Goal: Task Accomplishment & Management: Complete application form

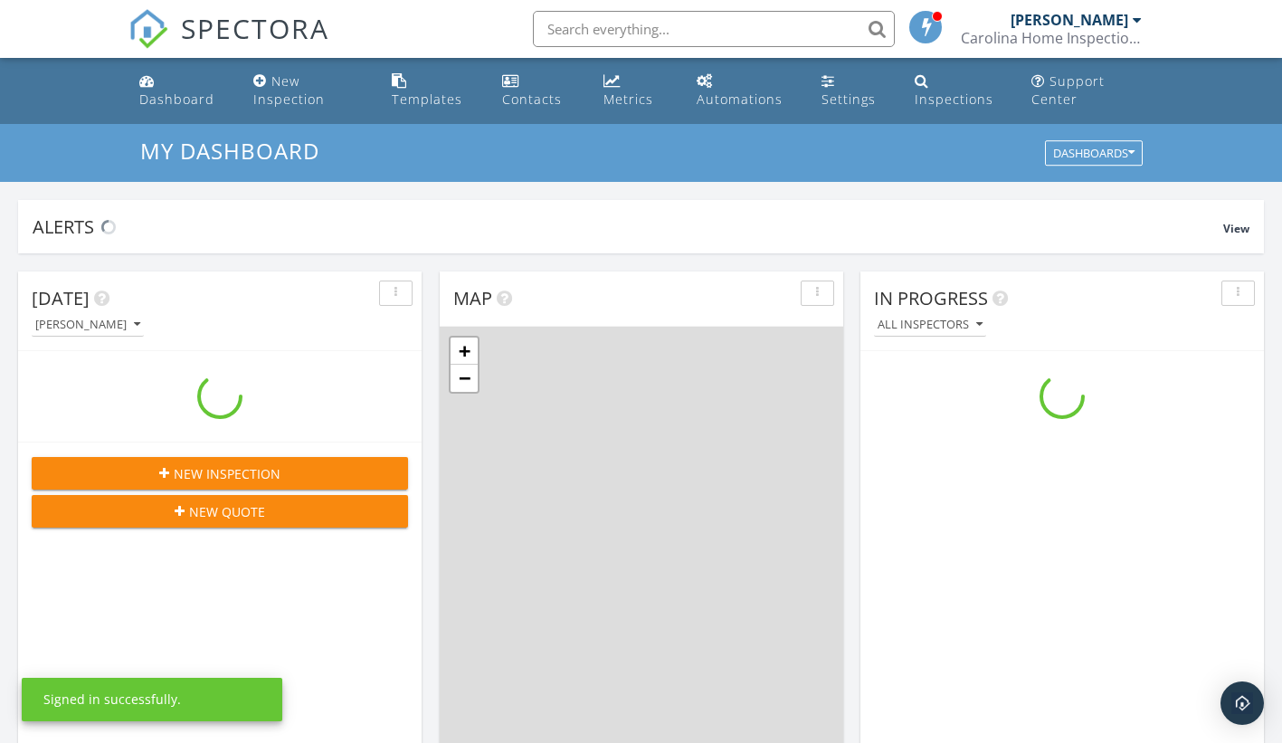
scroll to position [1675, 1310]
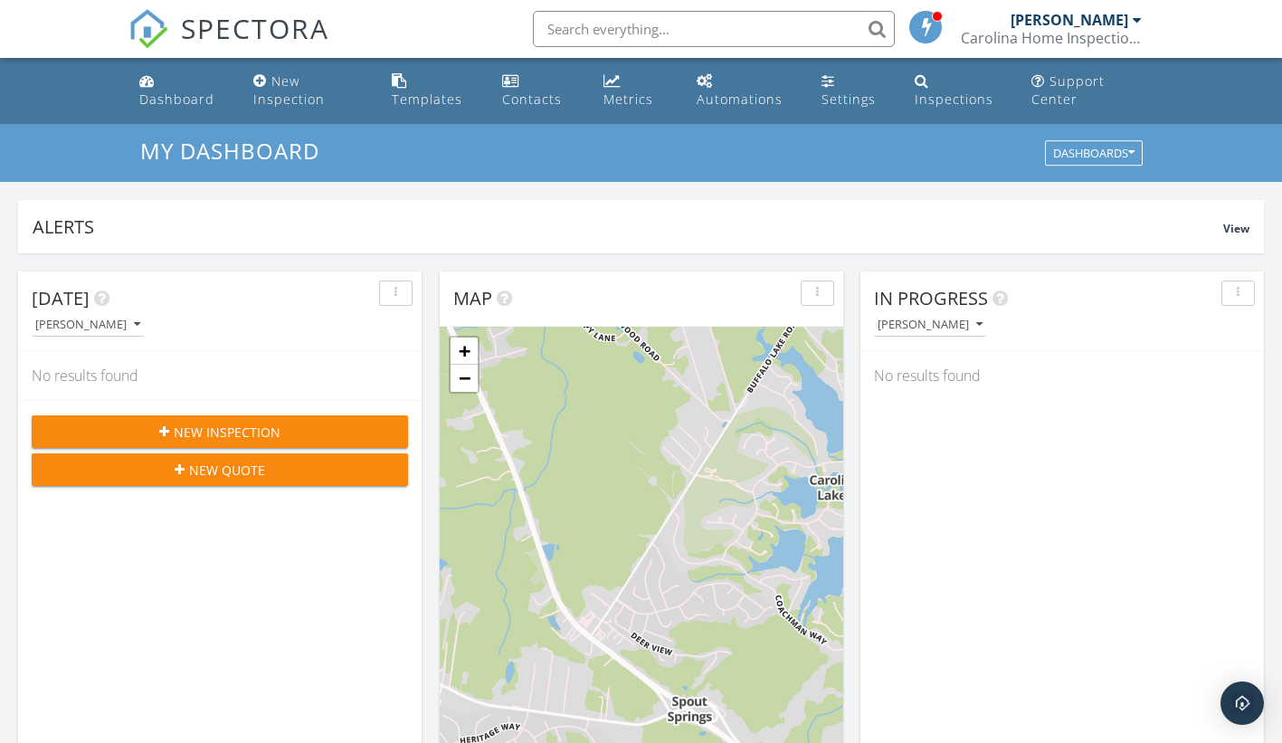
click at [245, 432] on span "New Inspection" at bounding box center [227, 432] width 107 height 19
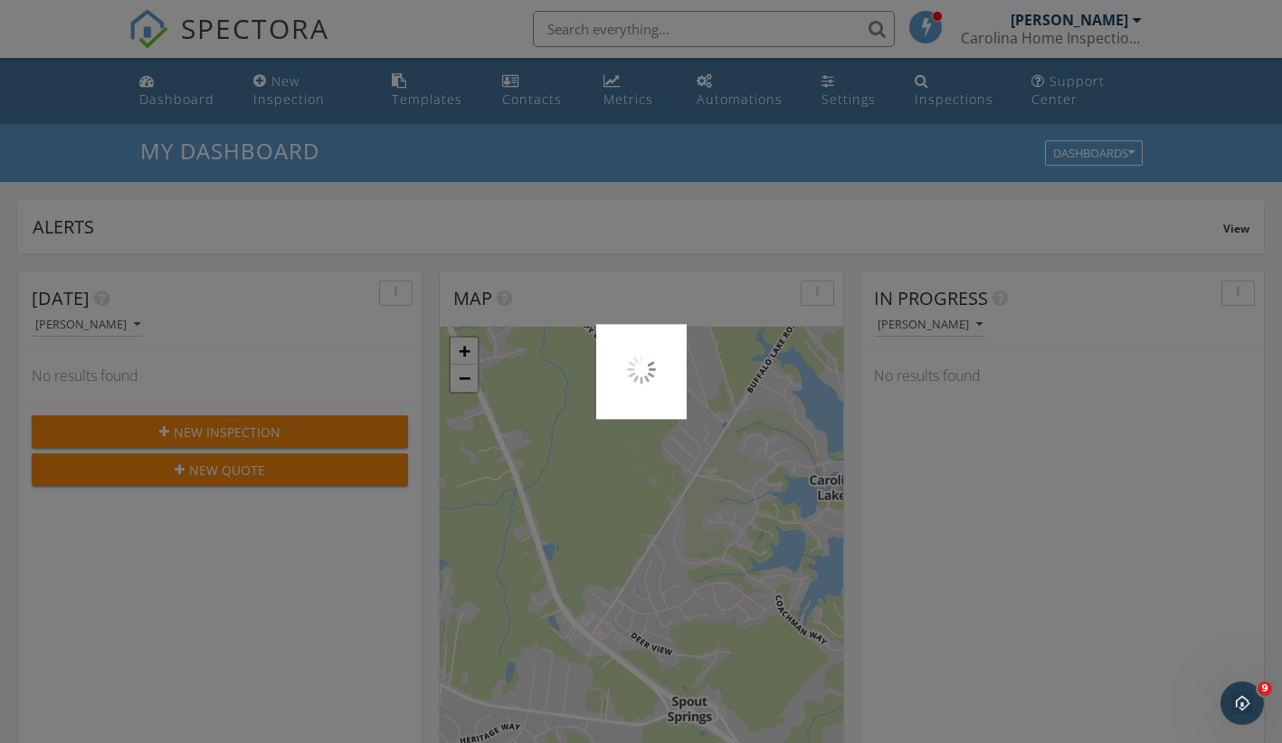
scroll to position [0, 0]
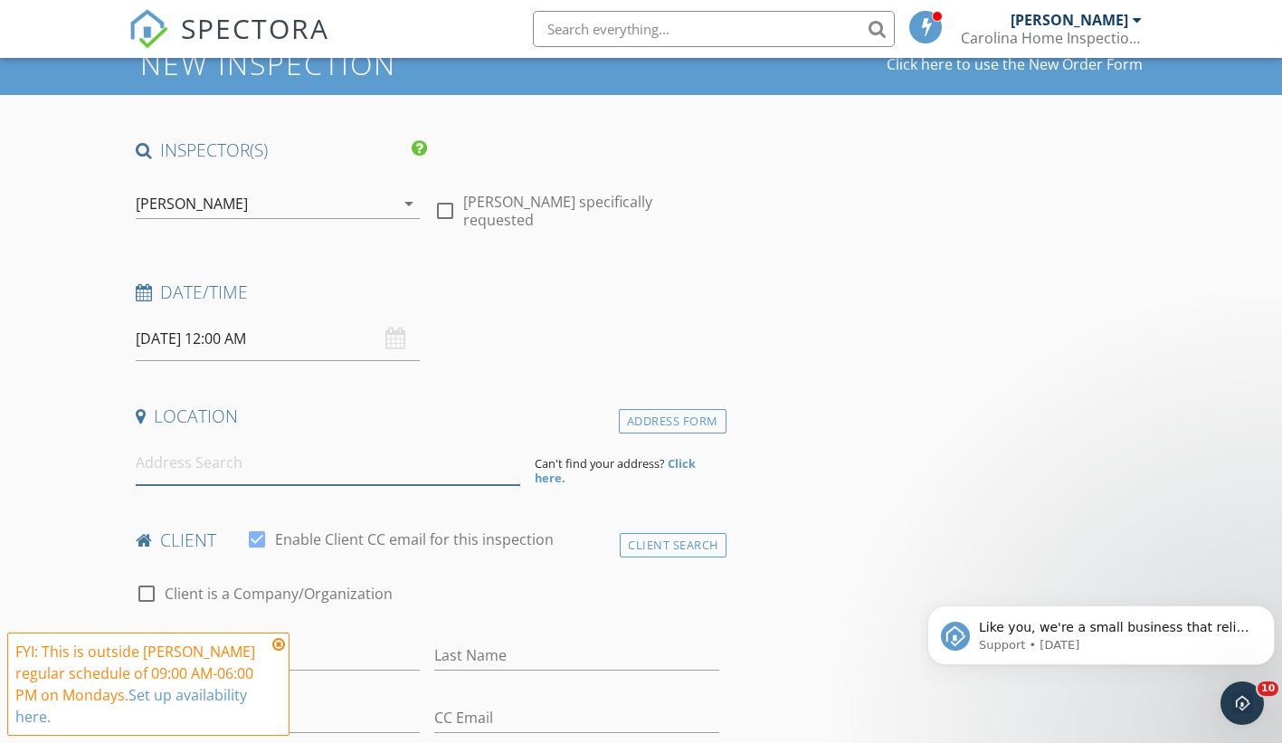
click at [208, 473] on input at bounding box center [328, 463] width 385 height 44
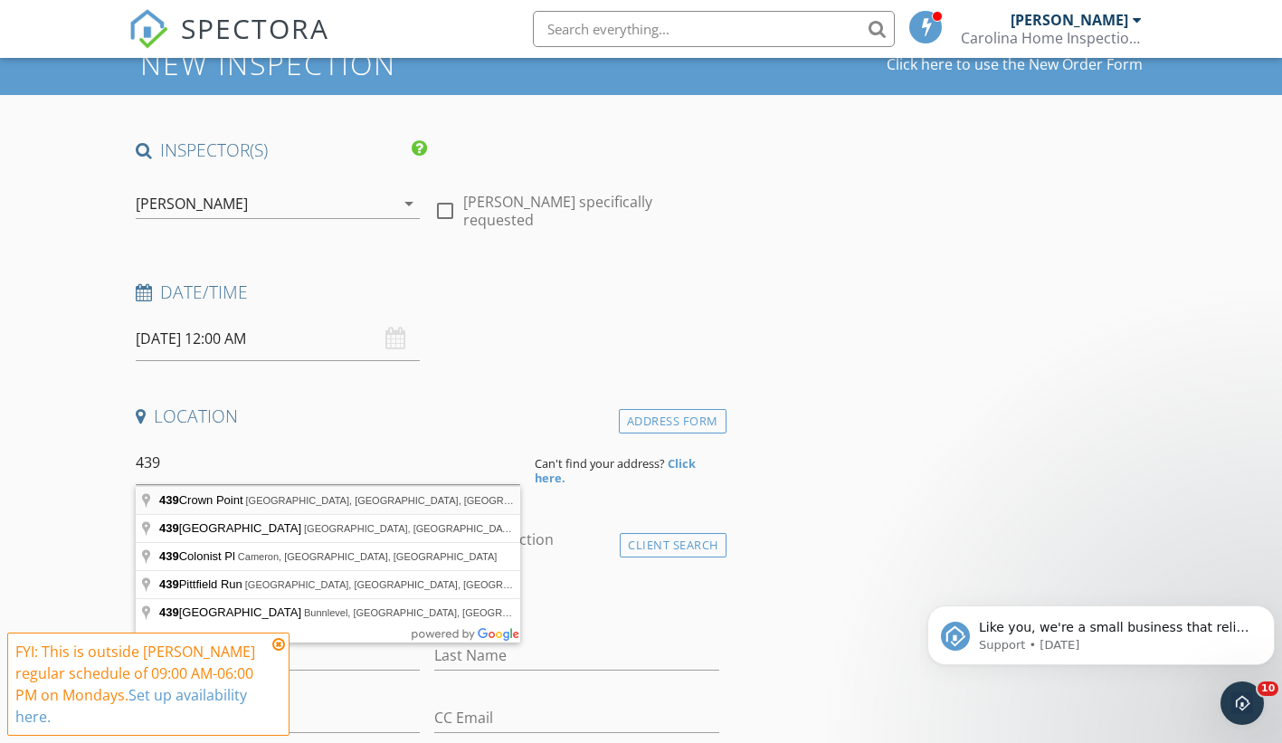
type input "439 Crown Point, Sanford, NC, USA"
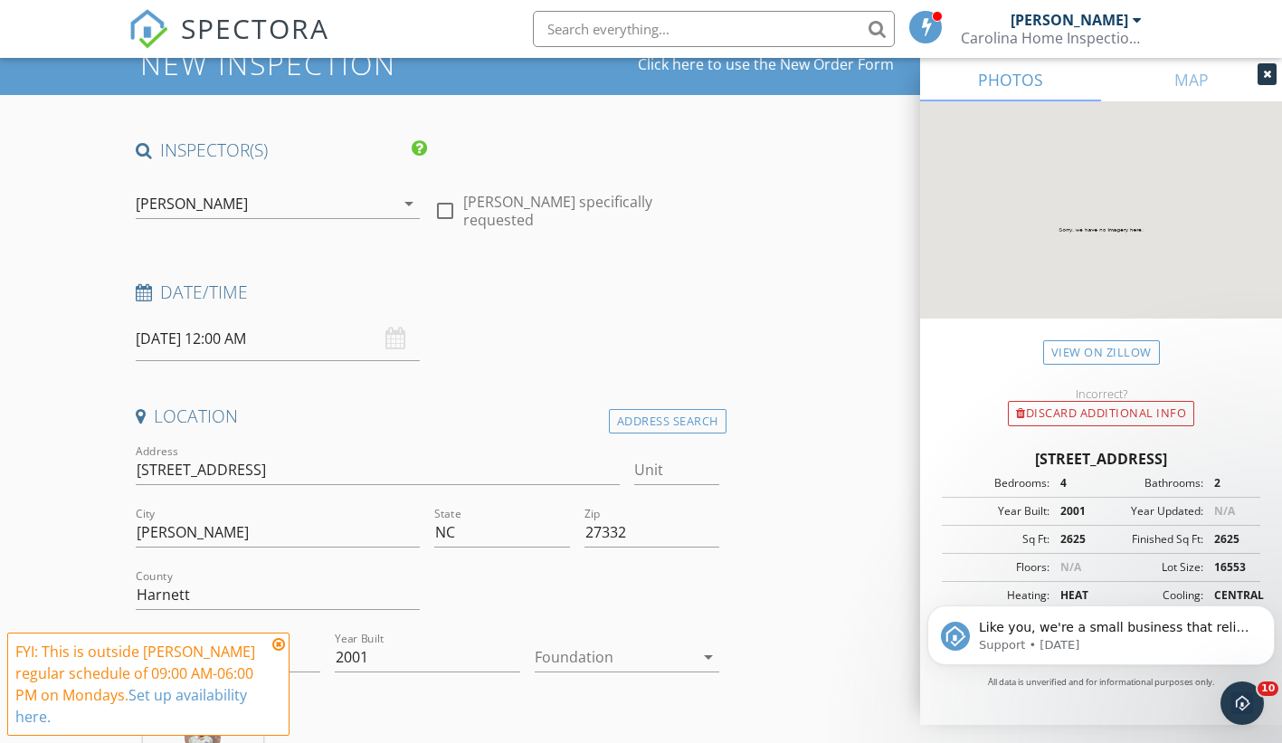
click at [243, 340] on input "09/29/2025 12:00 AM" at bounding box center [278, 339] width 285 height 44
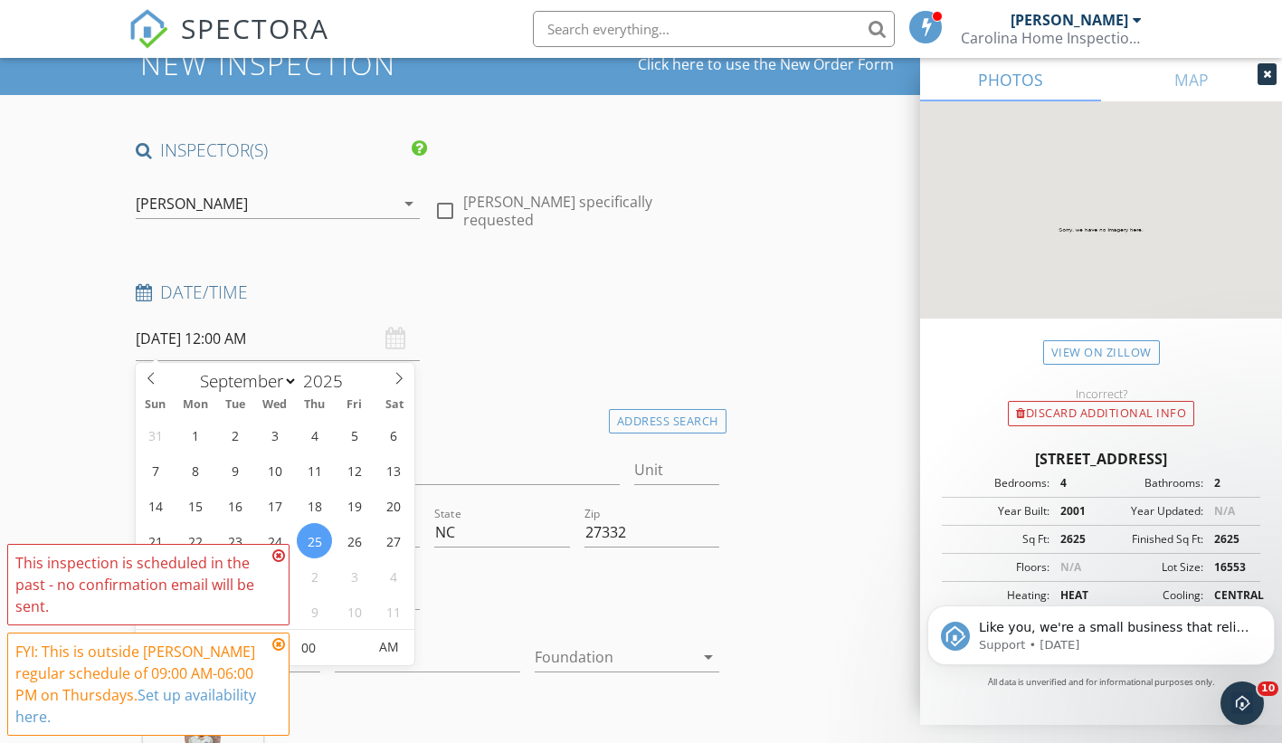
click at [277, 553] on icon at bounding box center [278, 555] width 13 height 14
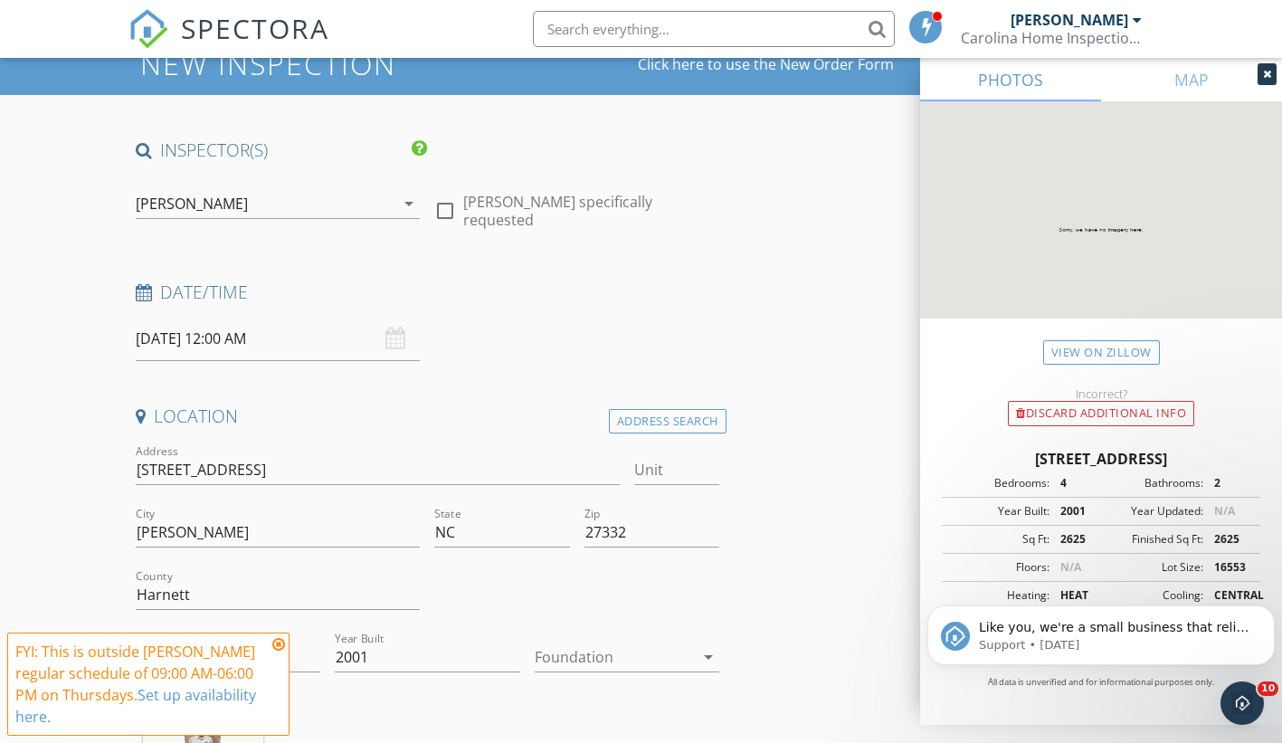
click at [275, 646] on icon at bounding box center [278, 644] width 13 height 14
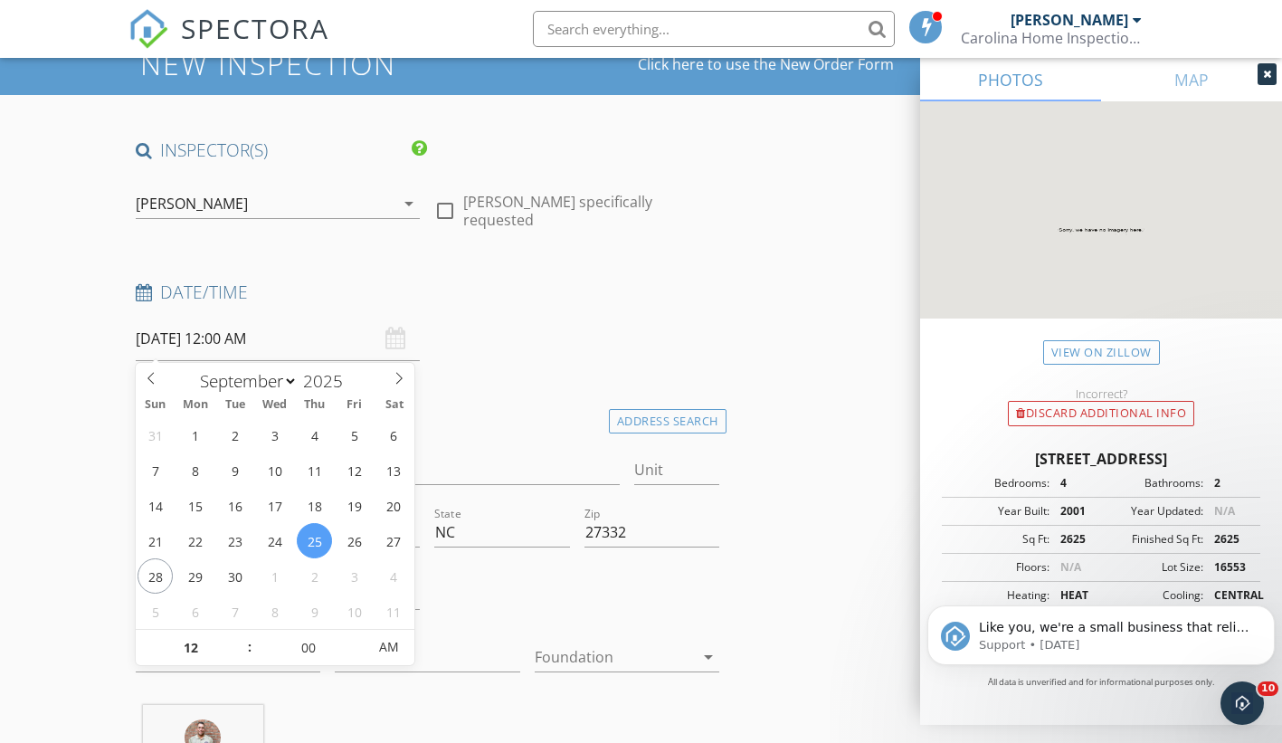
click at [239, 342] on input "09/25/2025 12:00 AM" at bounding box center [278, 339] width 285 height 44
type input "09/25/2025 12:00 PM"
click at [375, 651] on span "AM" at bounding box center [389, 647] width 50 height 36
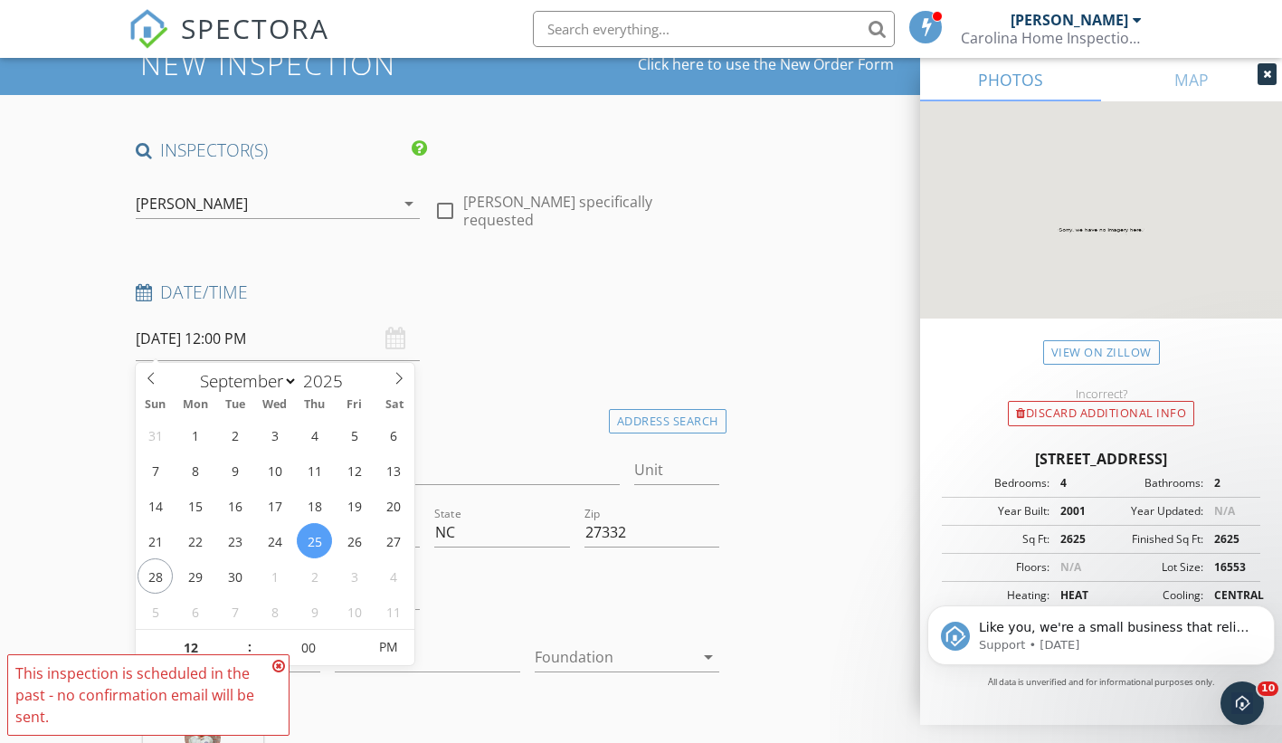
click at [282, 664] on icon at bounding box center [278, 666] width 13 height 14
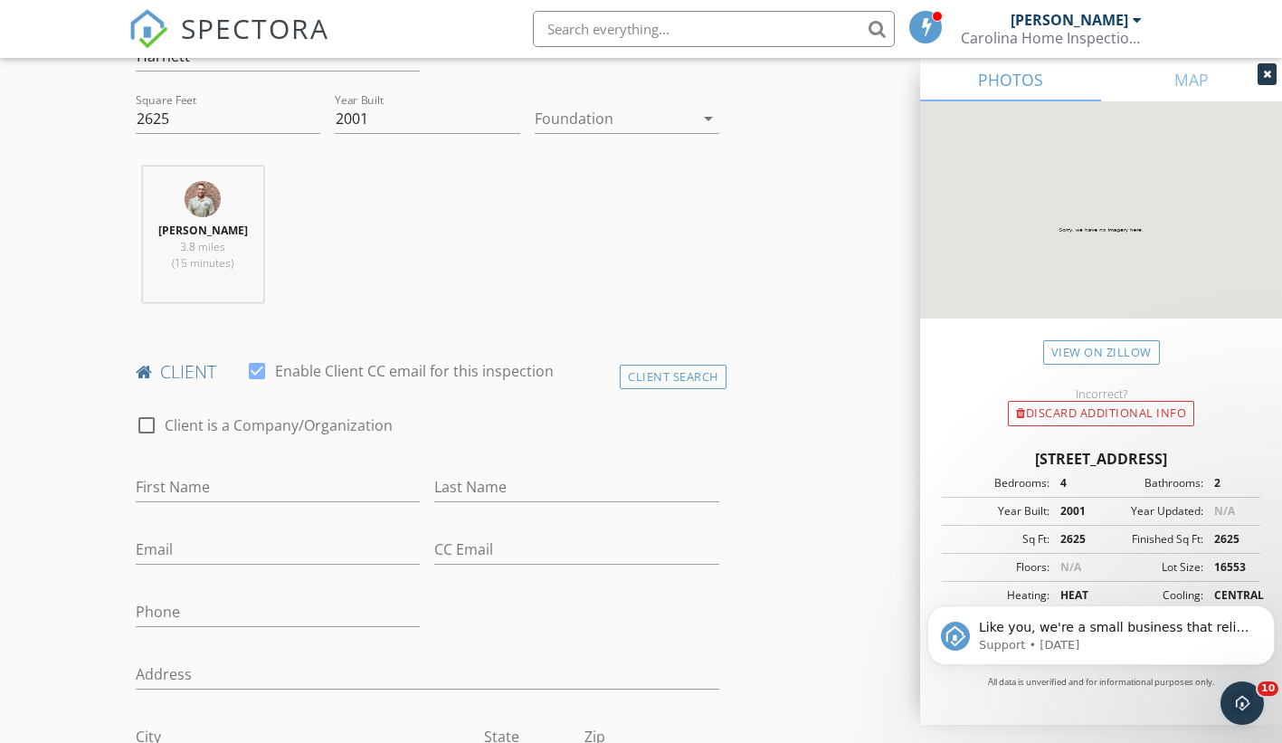
scroll to position [633, 0]
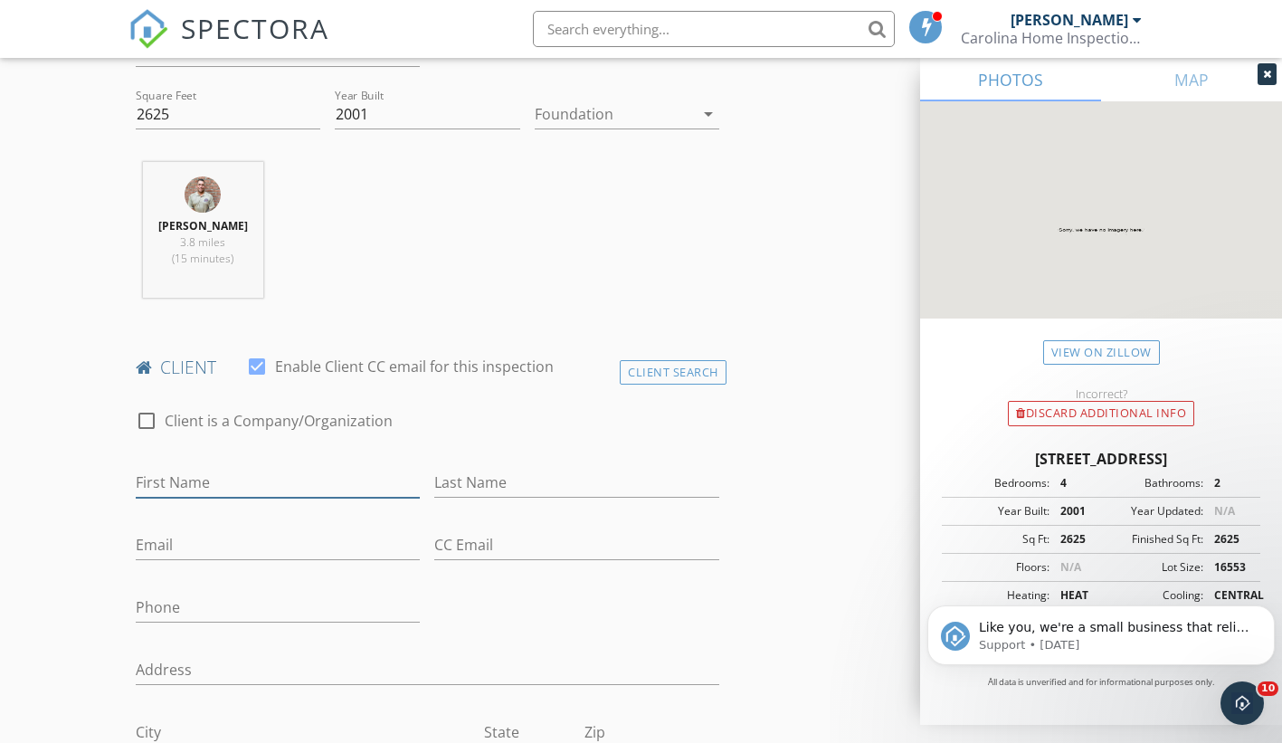
click at [261, 484] on input "First Name" at bounding box center [278, 483] width 285 height 30
type input "Rodney"
type input "Balancier"
click at [221, 547] on input "Email" at bounding box center [278, 545] width 285 height 30
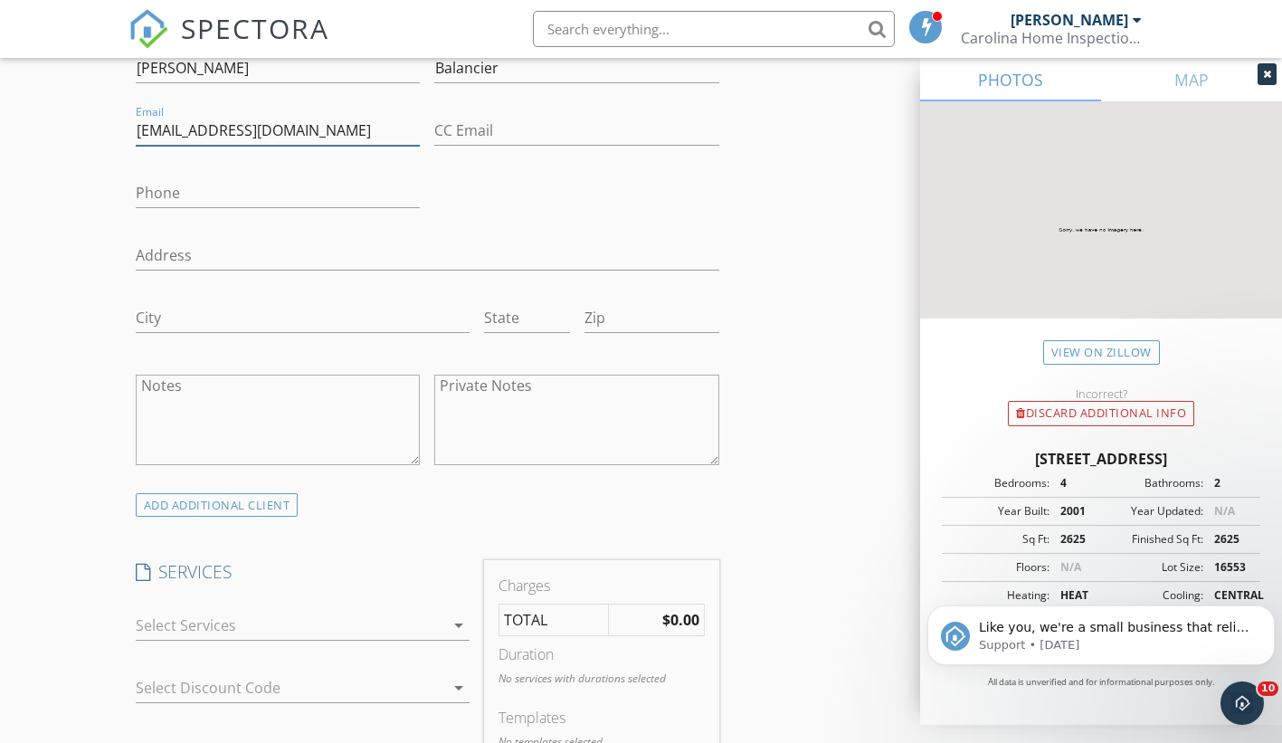
scroll to position [1086, 0]
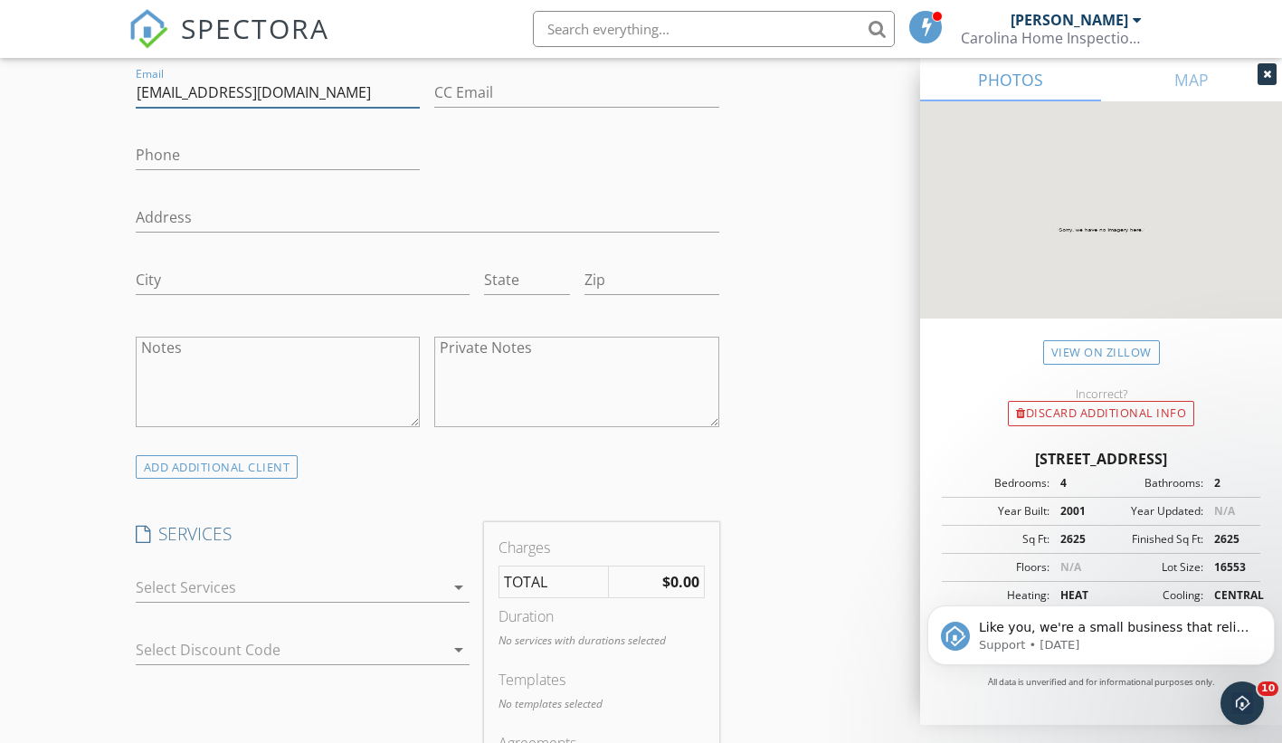
type input "rodbalancier@gmail.com"
click at [255, 594] on div at bounding box center [290, 587] width 309 height 29
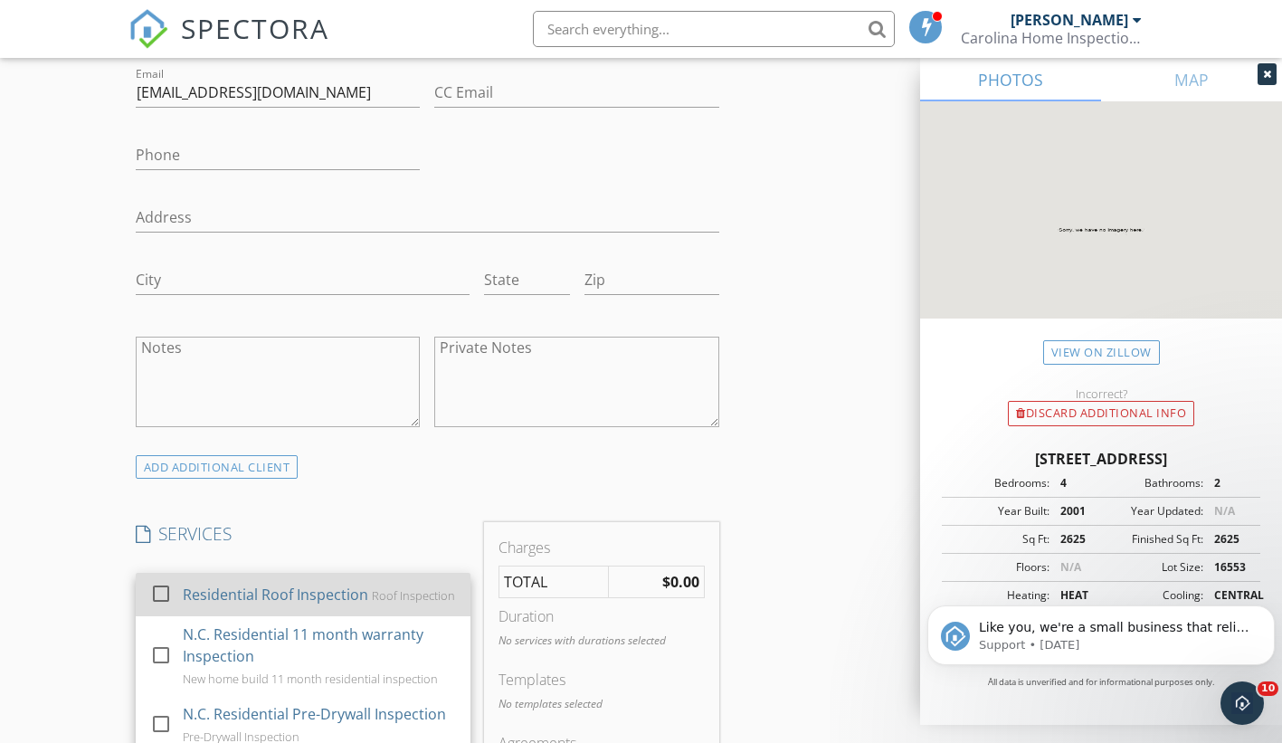
click at [271, 593] on div "Residential Roof Inspection" at bounding box center [275, 595] width 185 height 22
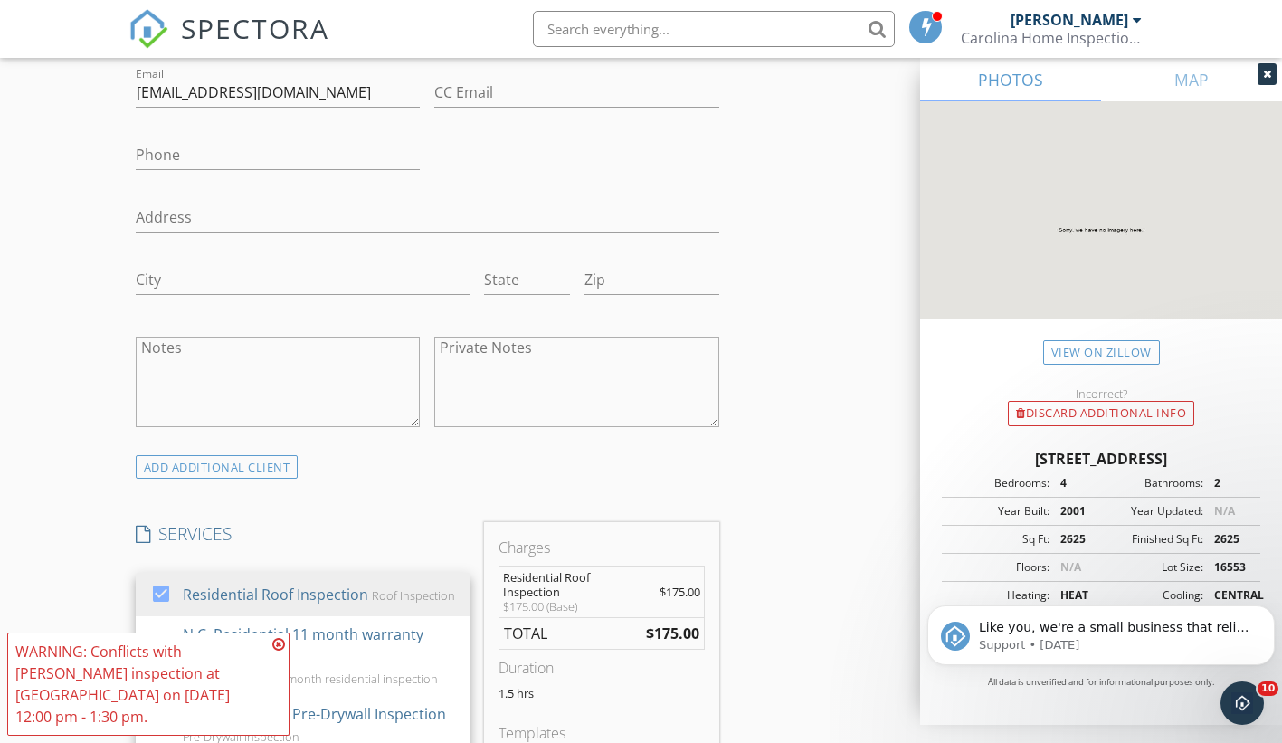
click at [89, 527] on div "New Inspection Click here to use the New Order Form INSPECTOR(S) check_box Sean…" at bounding box center [641, 646] width 1282 height 3217
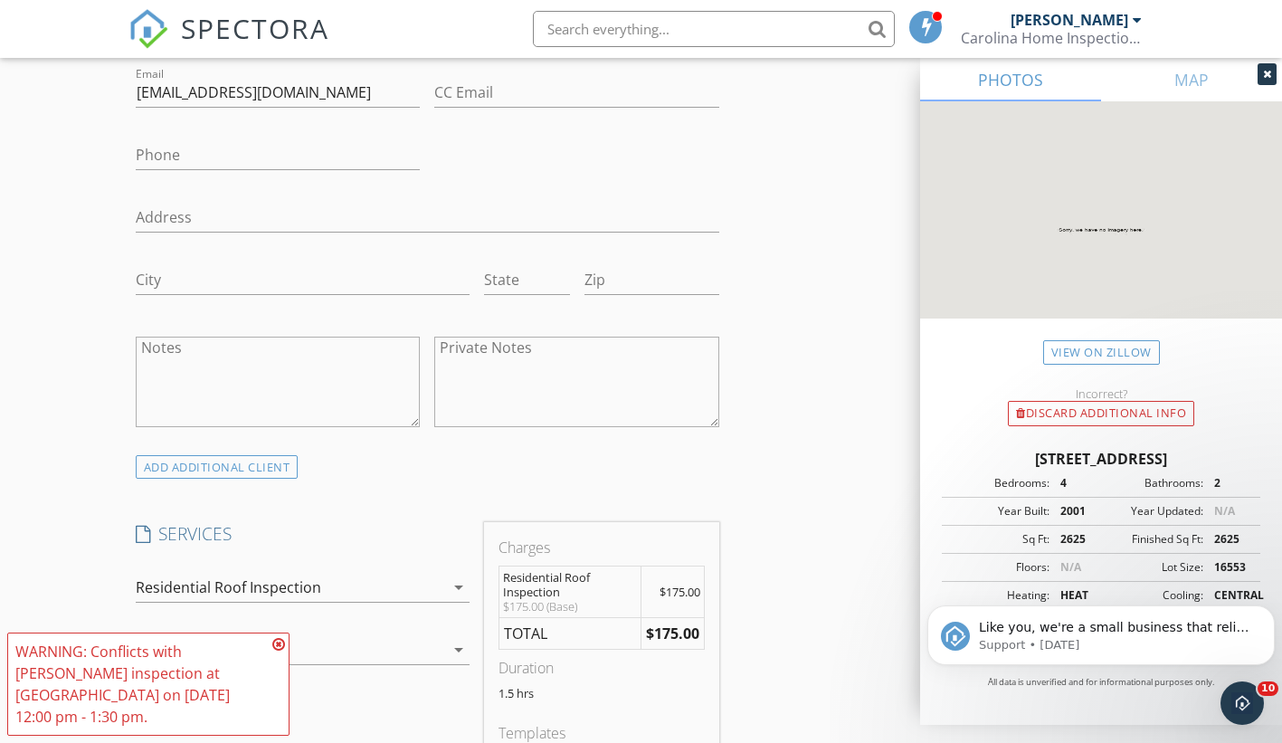
click at [276, 642] on icon at bounding box center [278, 644] width 13 height 14
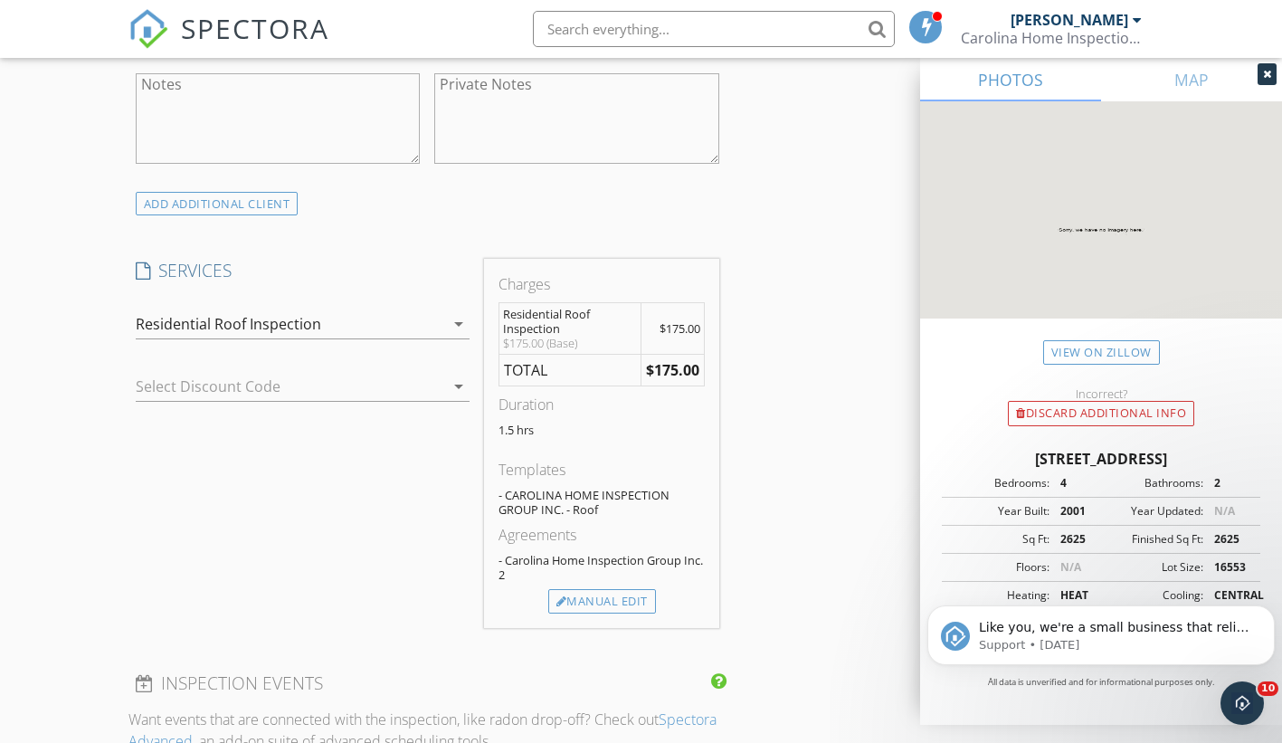
scroll to position [1357, 0]
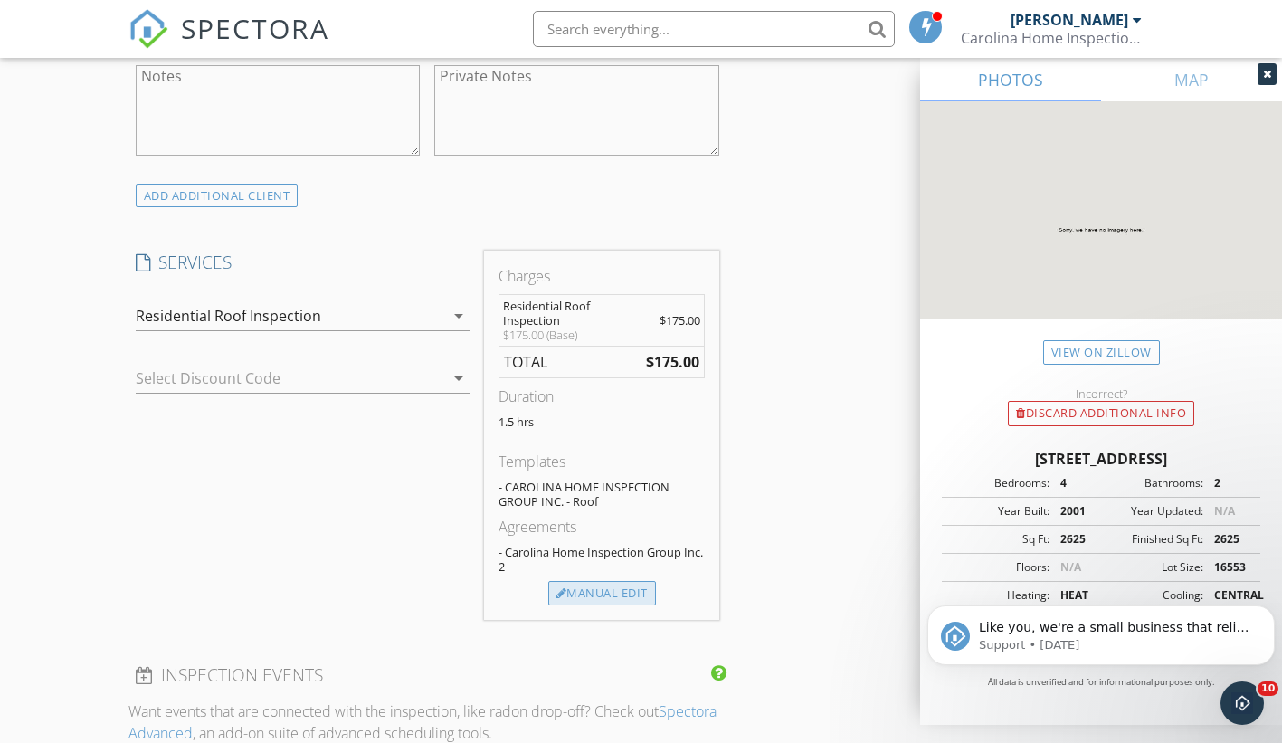
click at [606, 586] on div "Manual Edit" at bounding box center [602, 593] width 108 height 25
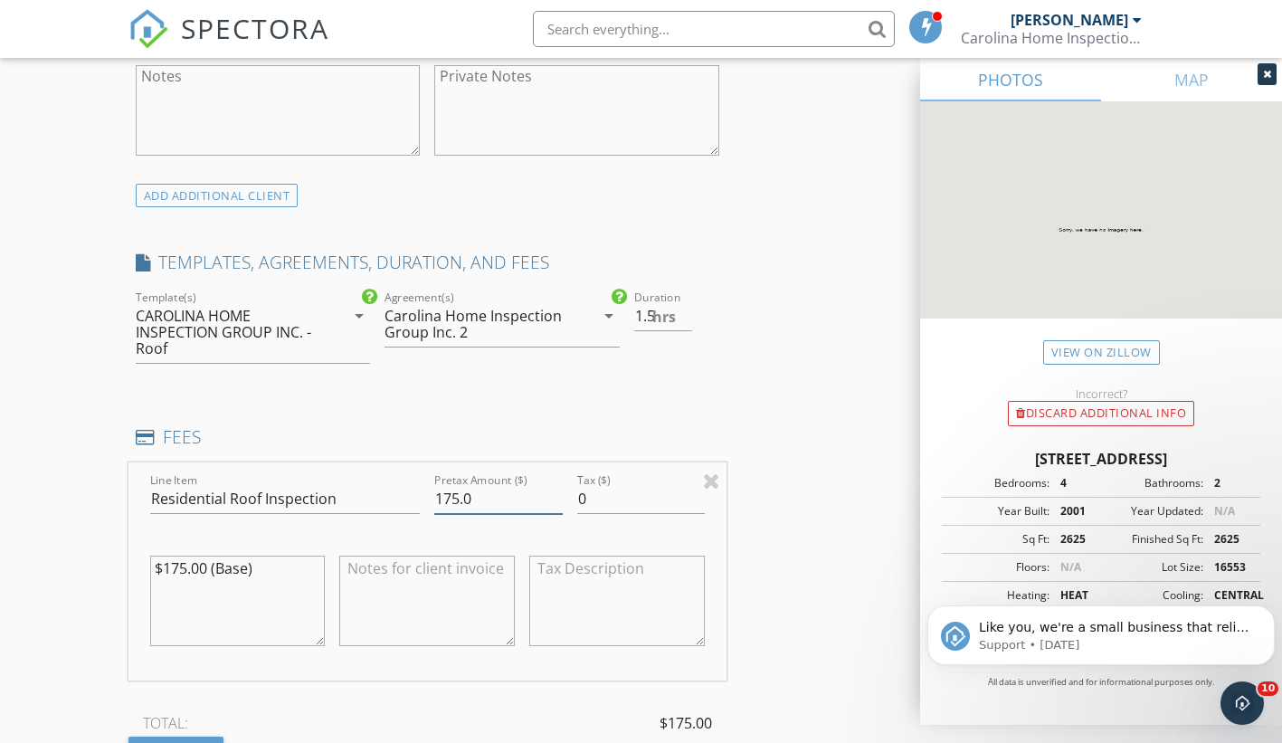
click at [474, 497] on input "175.0" at bounding box center [498, 499] width 128 height 30
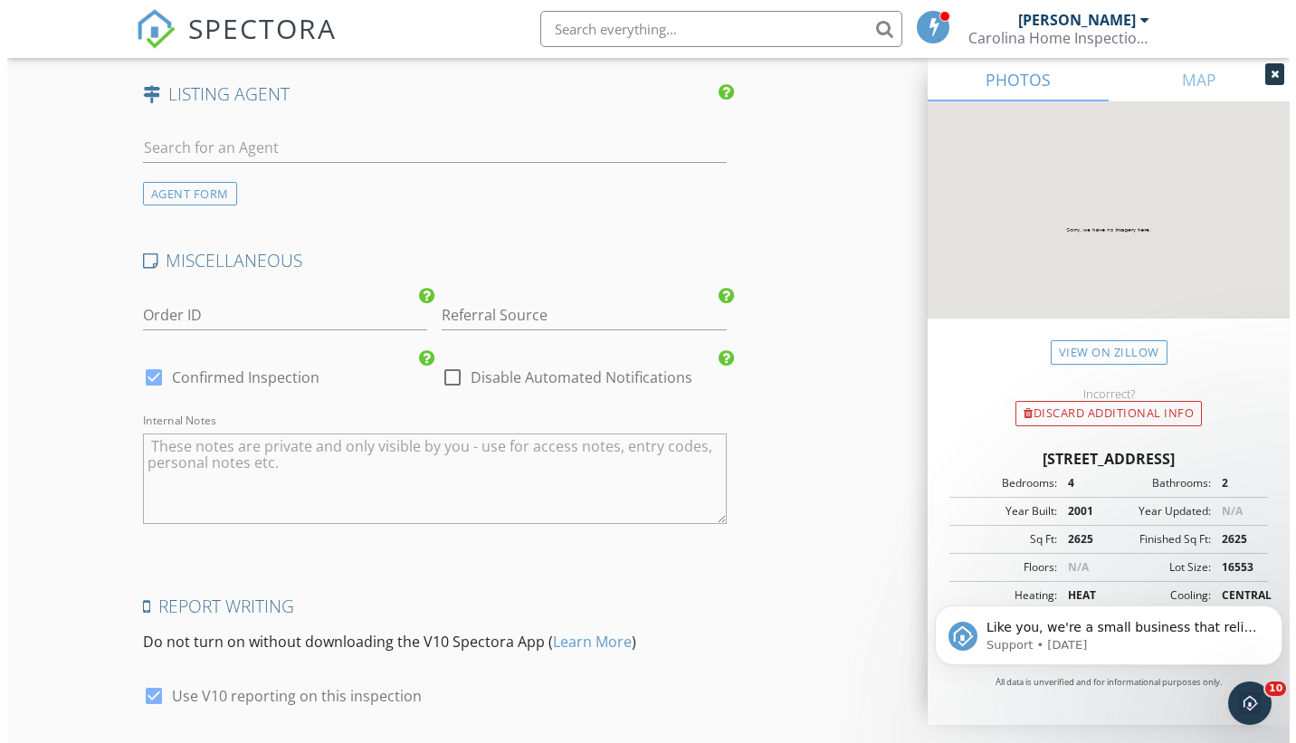
scroll to position [2772, 0]
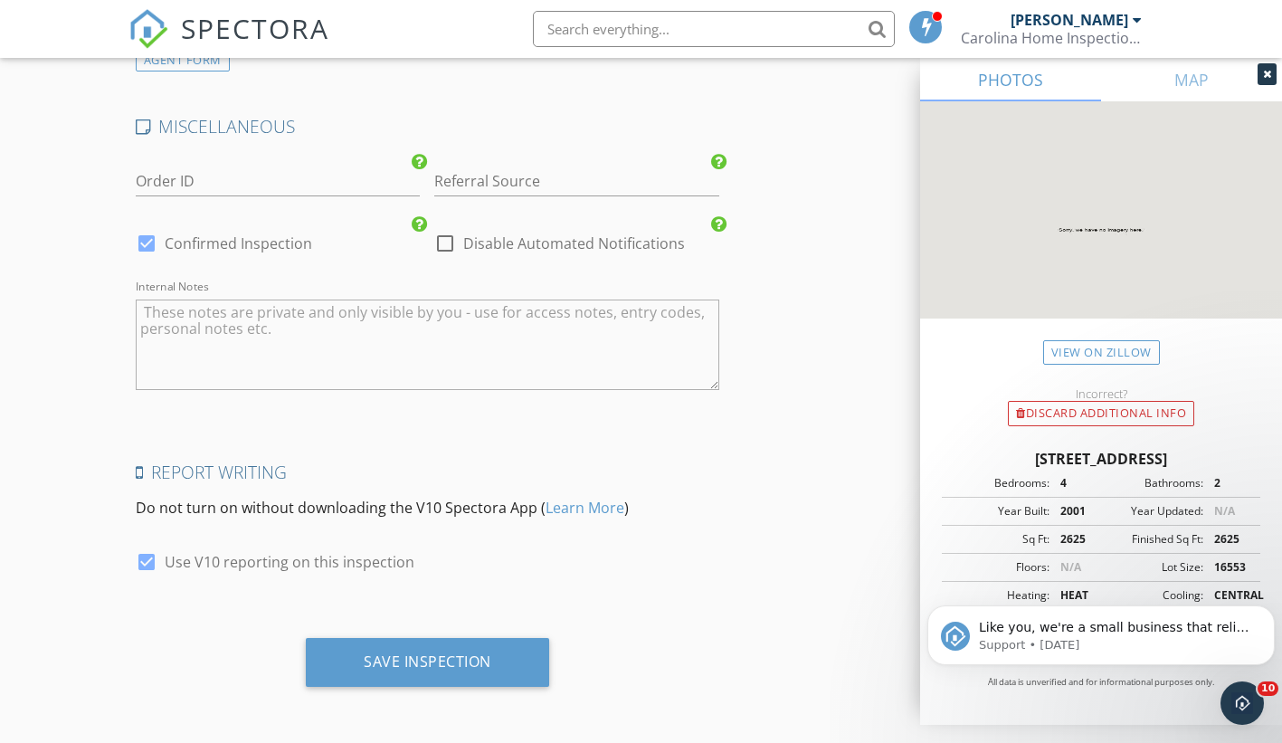
type input "-0.01"
click at [442, 247] on div at bounding box center [445, 243] width 31 height 31
checkbox input "true"
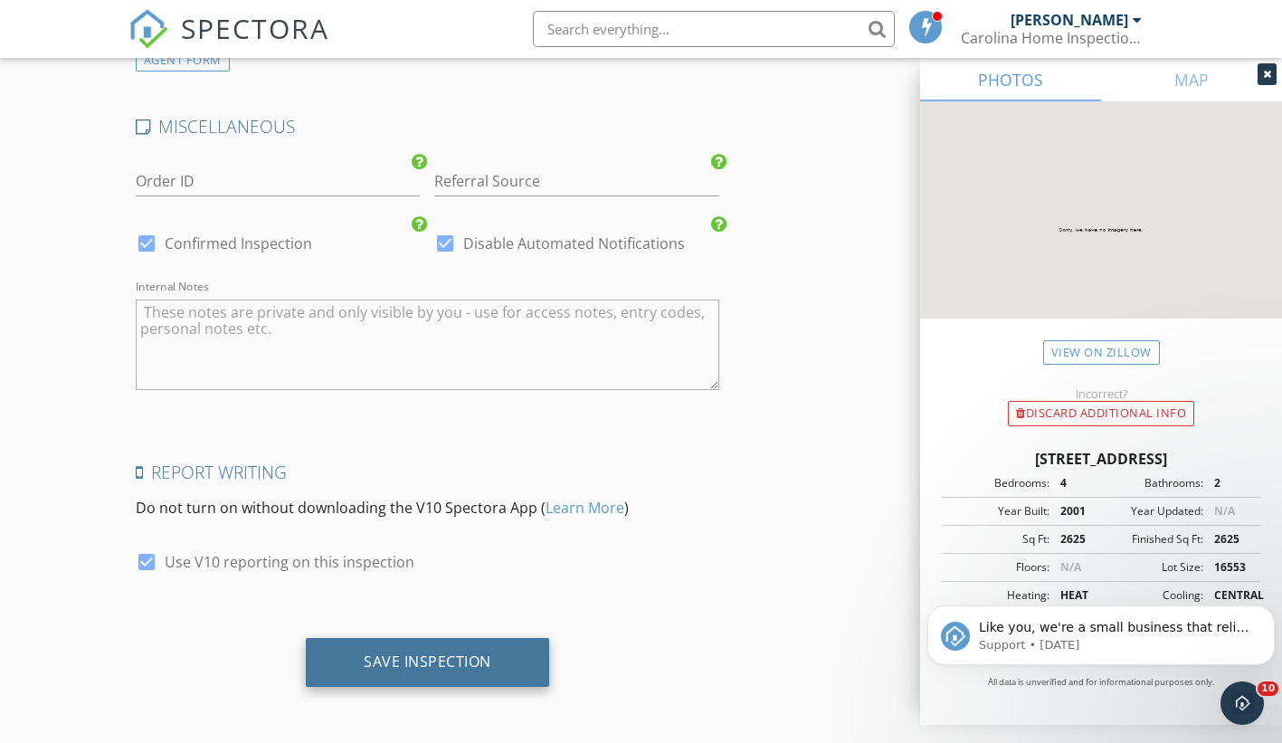
click at [450, 669] on div "Save Inspection" at bounding box center [428, 661] width 128 height 18
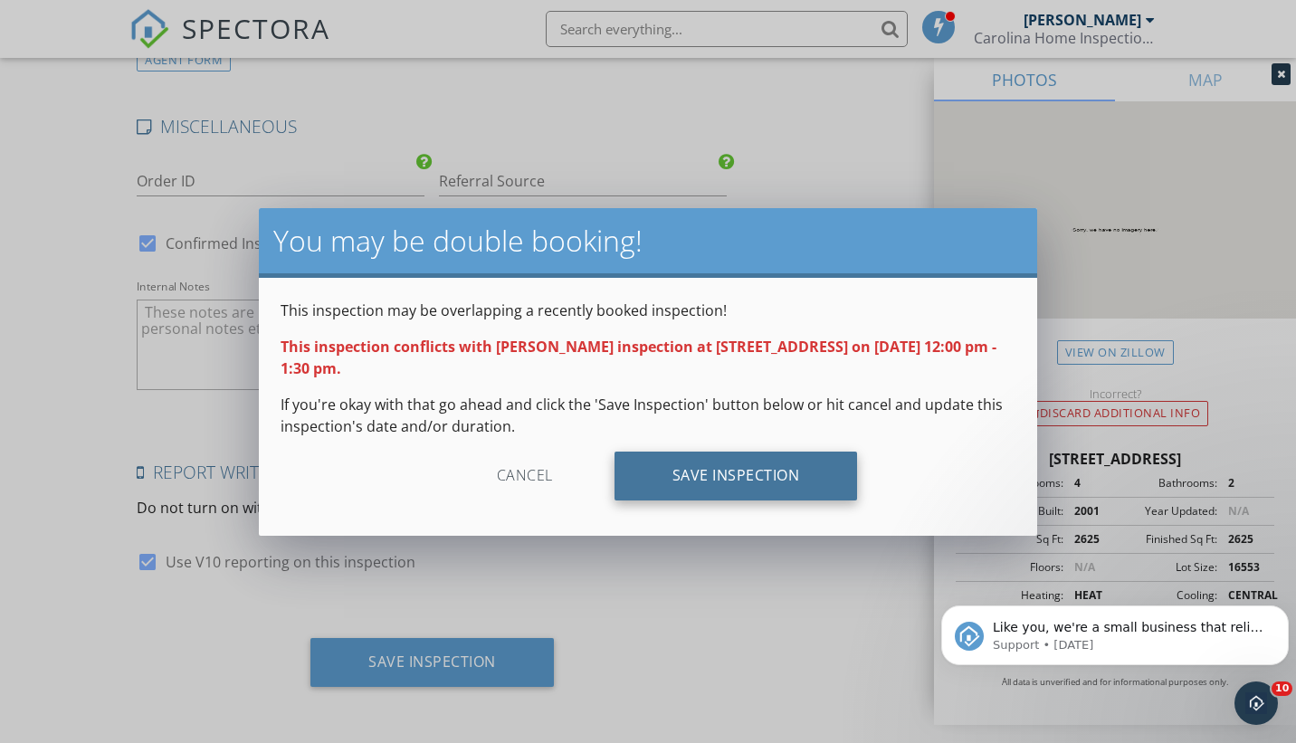
click at [709, 475] on div "Save Inspection" at bounding box center [735, 476] width 243 height 49
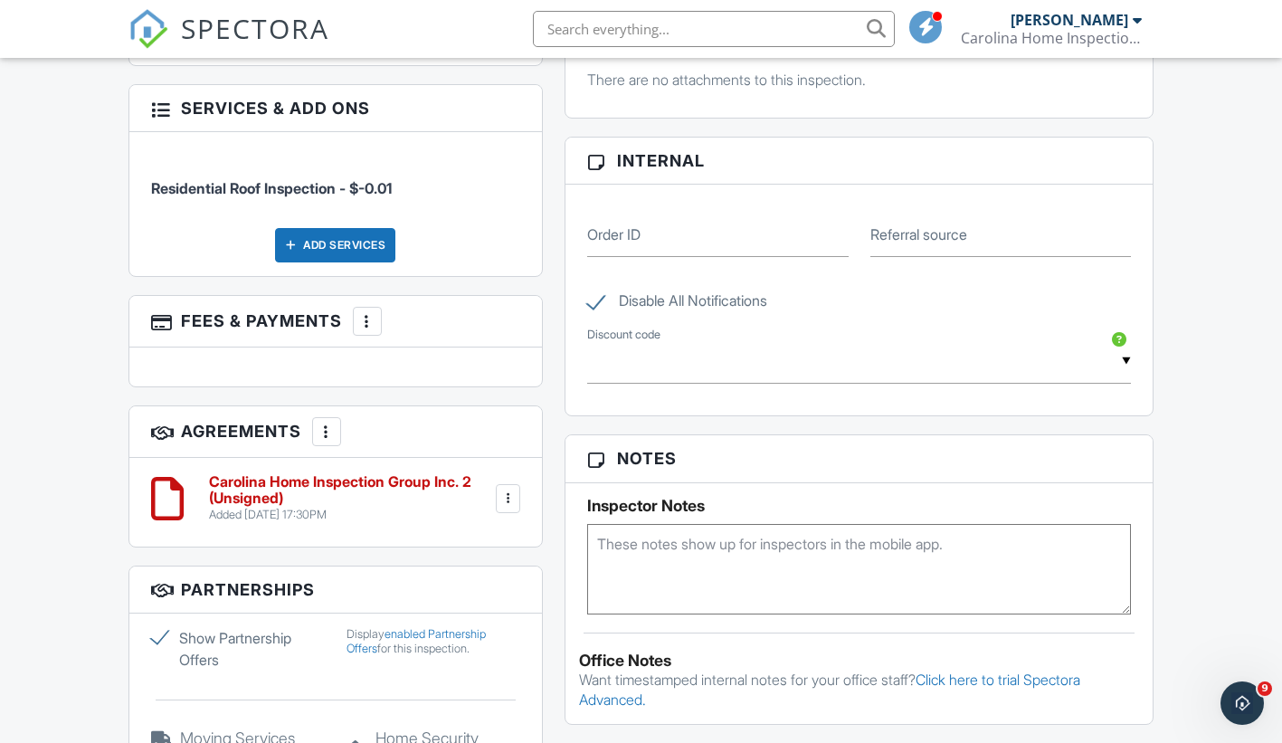
click at [328, 474] on h6 "Carolina Home Inspection Group Inc. 2 (Unsigned)" at bounding box center [350, 490] width 283 height 32
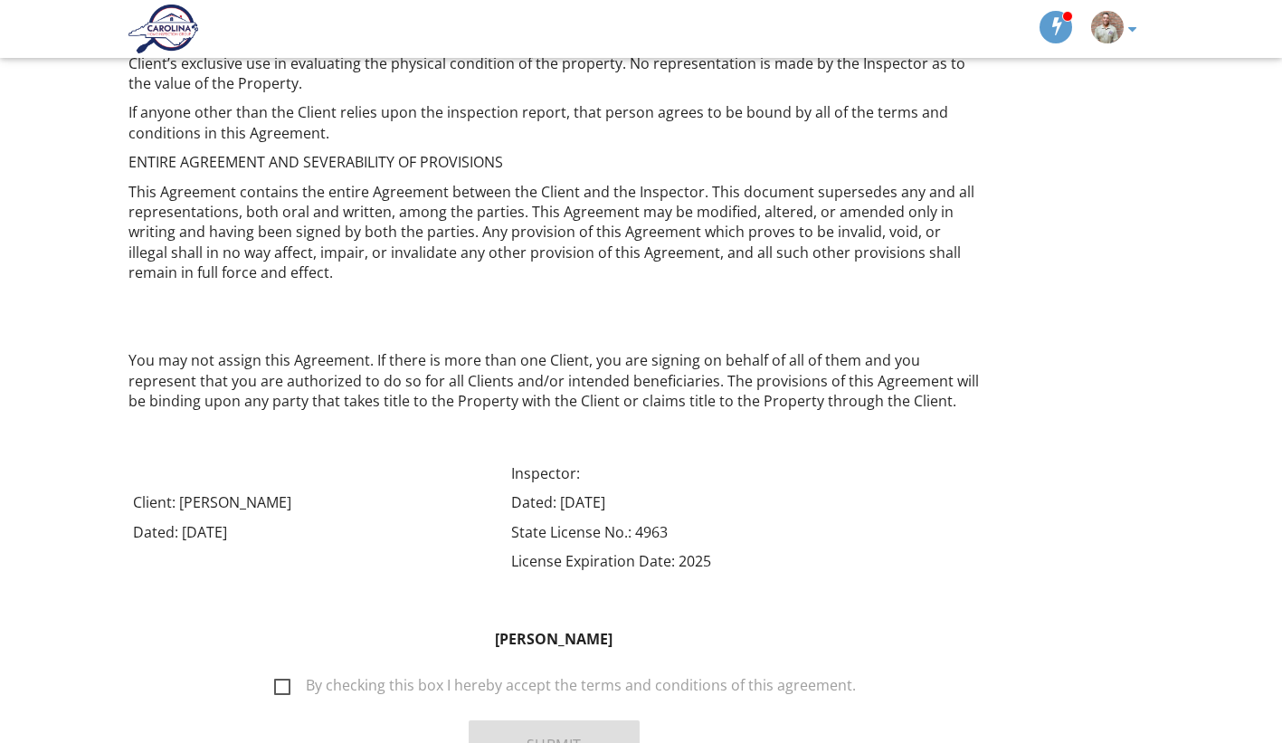
scroll to position [3588, 0]
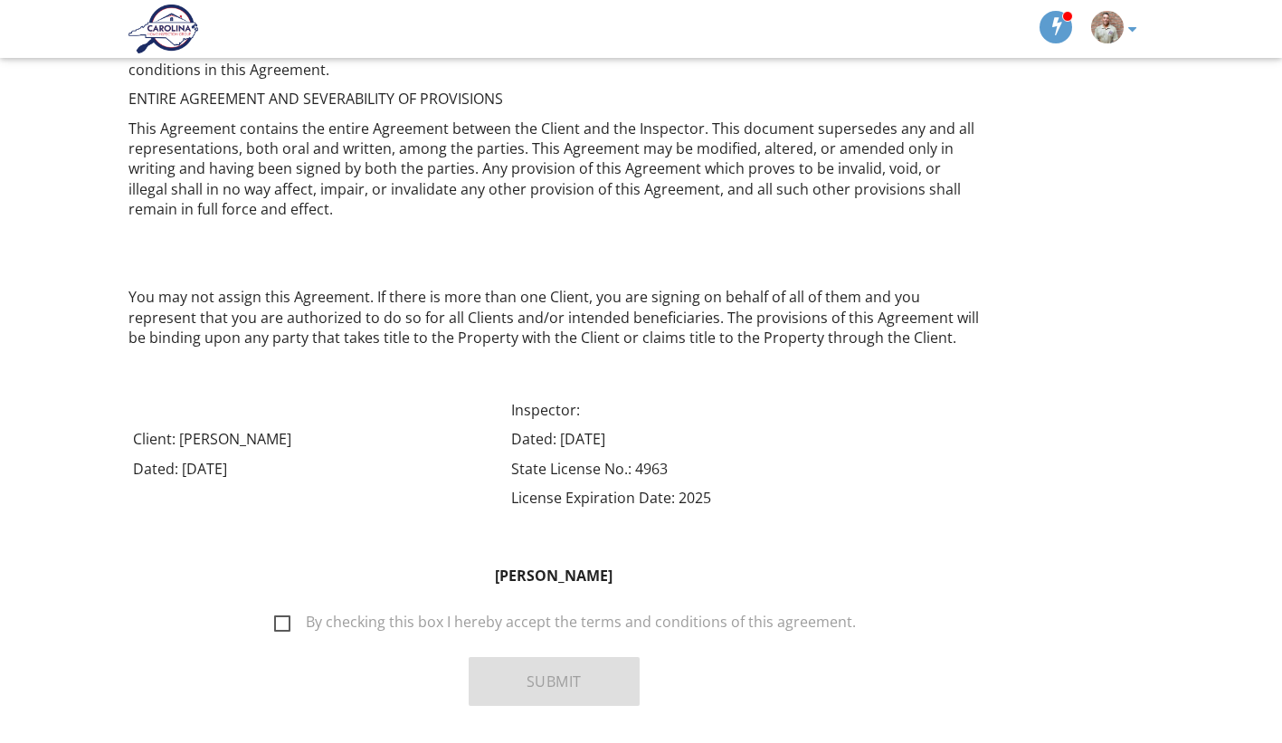
click at [284, 613] on label "By checking this box I hereby accept the terms and conditions of this agreement." at bounding box center [565, 624] width 582 height 23
click at [275, 607] on input "By checking this box I hereby accept the terms and conditions of this agreement." at bounding box center [269, 613] width 12 height 12
checkbox input "true"
click at [481, 657] on button "Submit" at bounding box center [554, 681] width 171 height 49
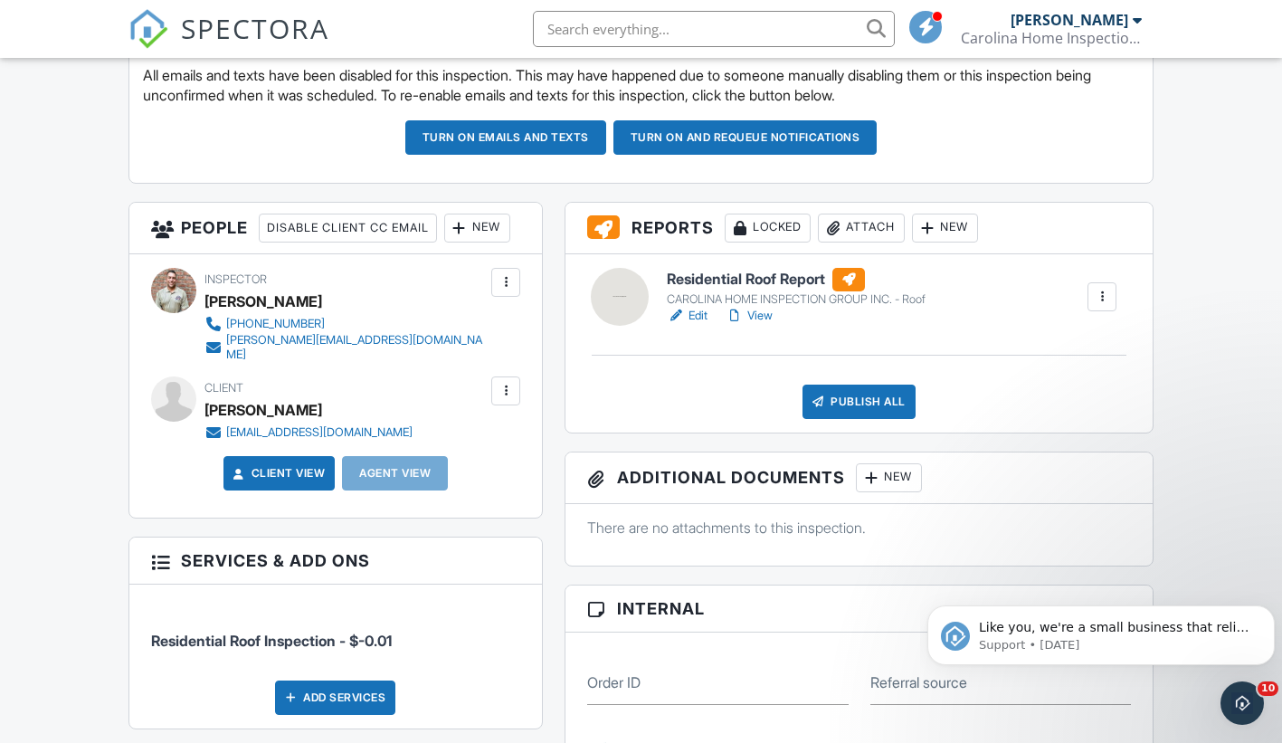
click at [761, 275] on h6 "Residential Roof Report" at bounding box center [796, 280] width 259 height 24
